Goal: Information Seeking & Learning: Learn about a topic

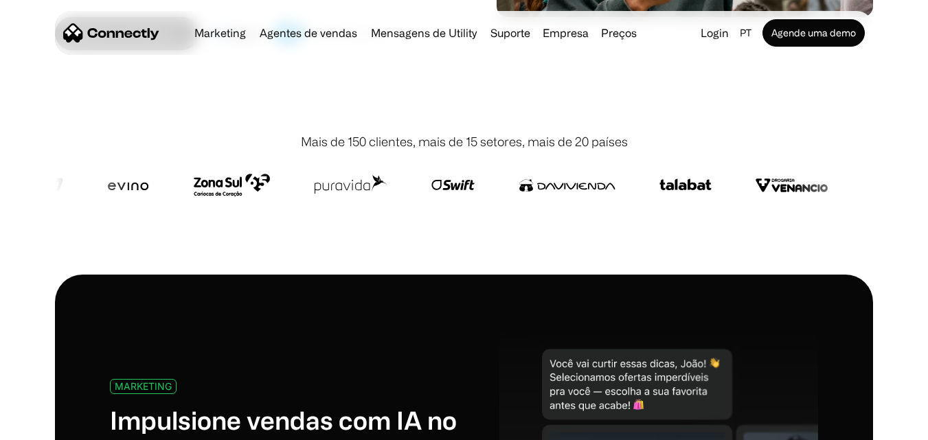
scroll to position [206, 0]
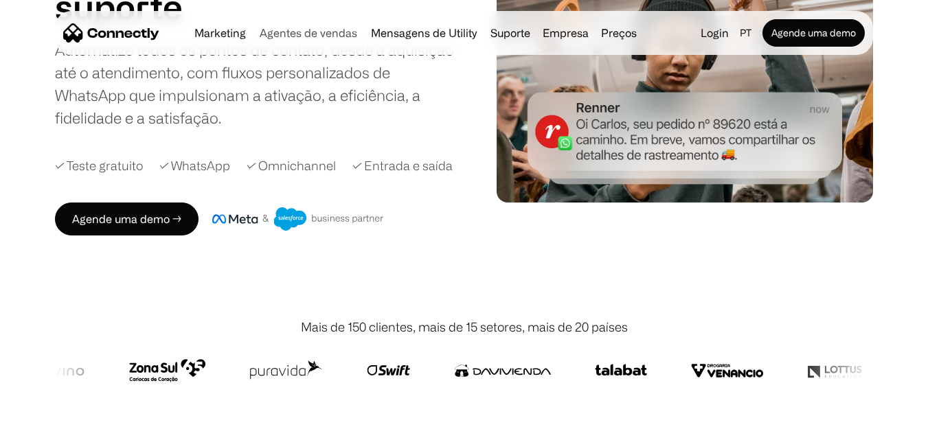
click at [314, 34] on link "Agentes de vendas" at bounding box center [308, 32] width 108 height 11
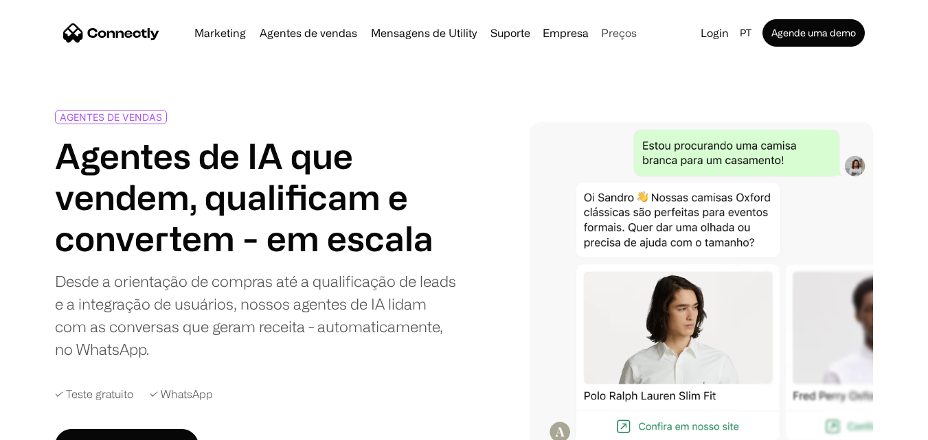
click at [625, 33] on link "Preços" at bounding box center [618, 32] width 47 height 11
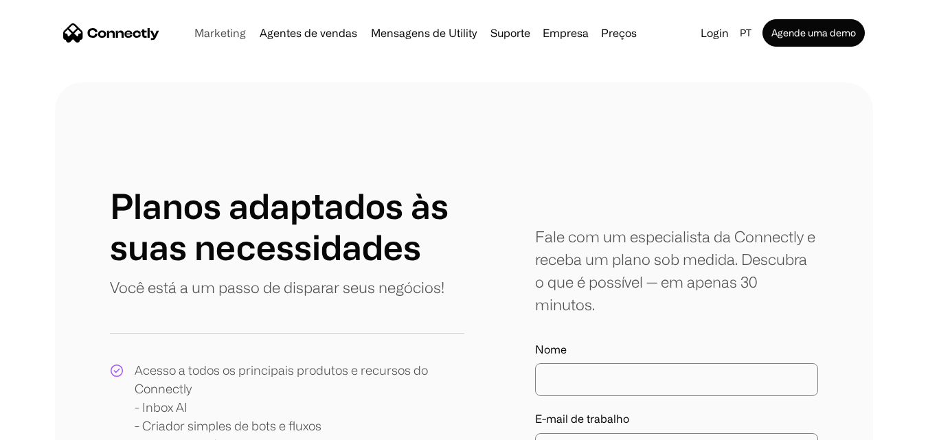
click at [233, 29] on link "Marketing" at bounding box center [220, 32] width 62 height 11
